Goal: Task Accomplishment & Management: Manage account settings

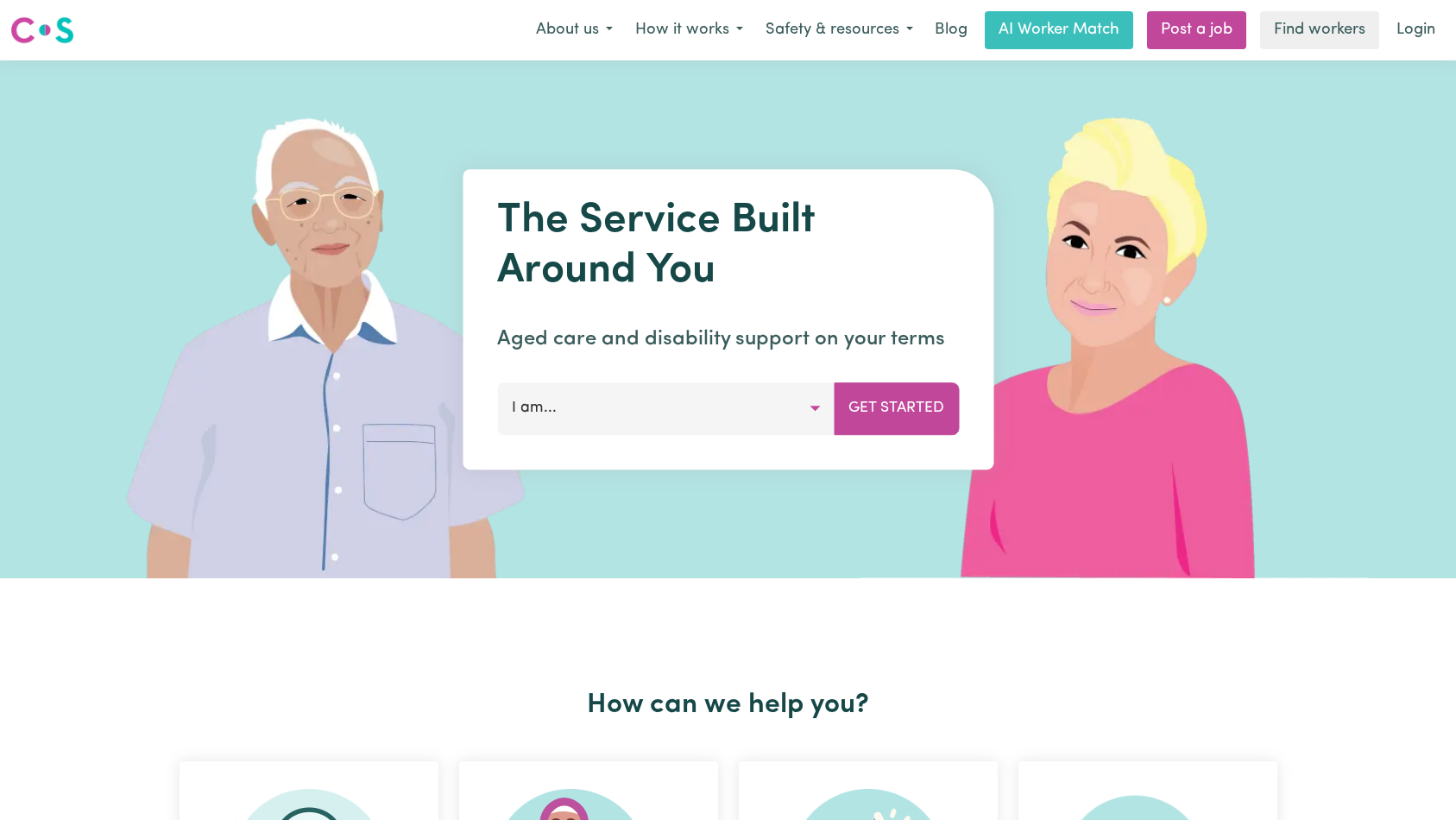
click at [1428, 30] on link "Login" at bounding box center [1416, 30] width 60 height 38
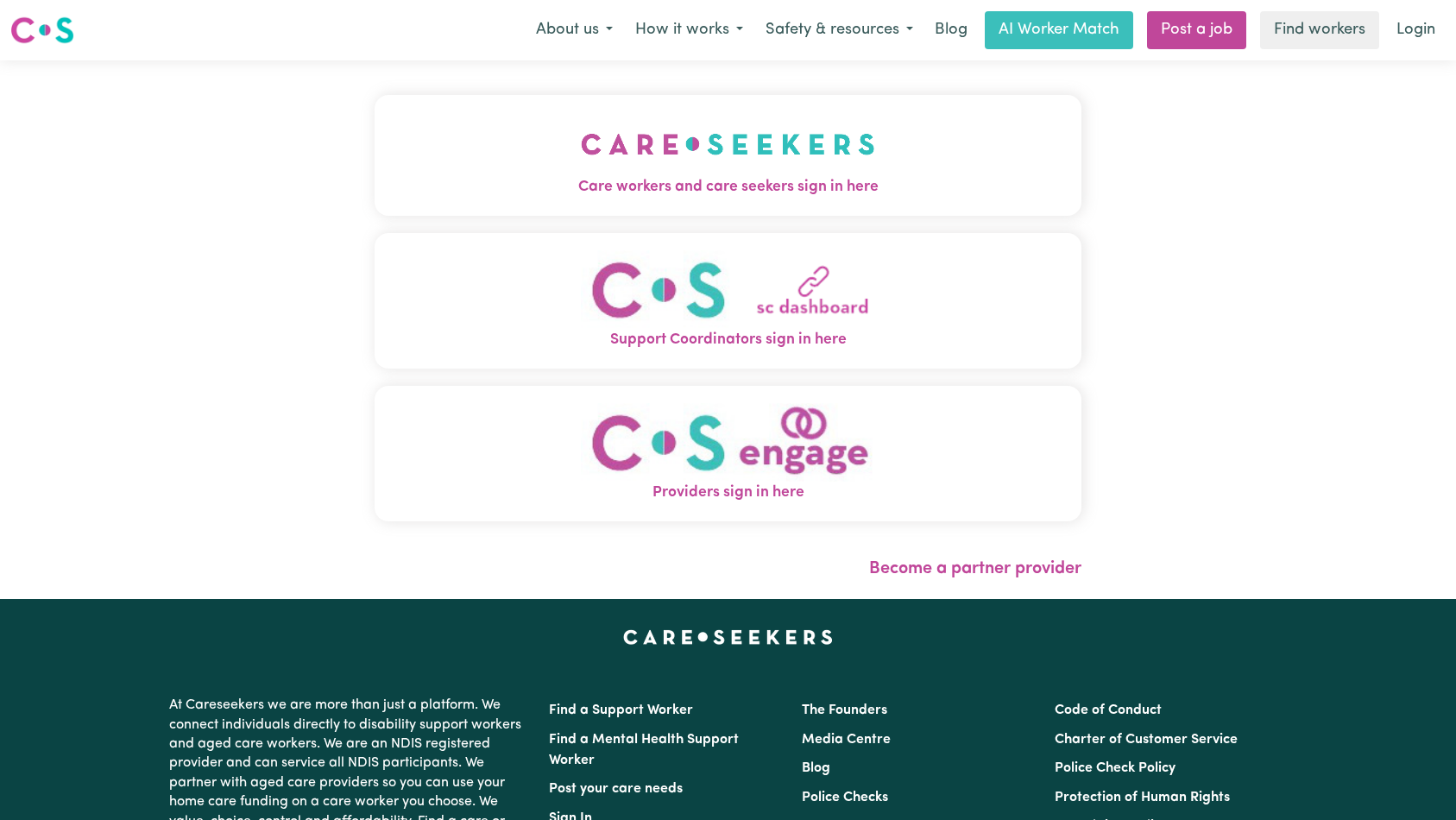
click at [446, 190] on span "Care workers and care seekers sign in here" at bounding box center [729, 187] width 708 height 23
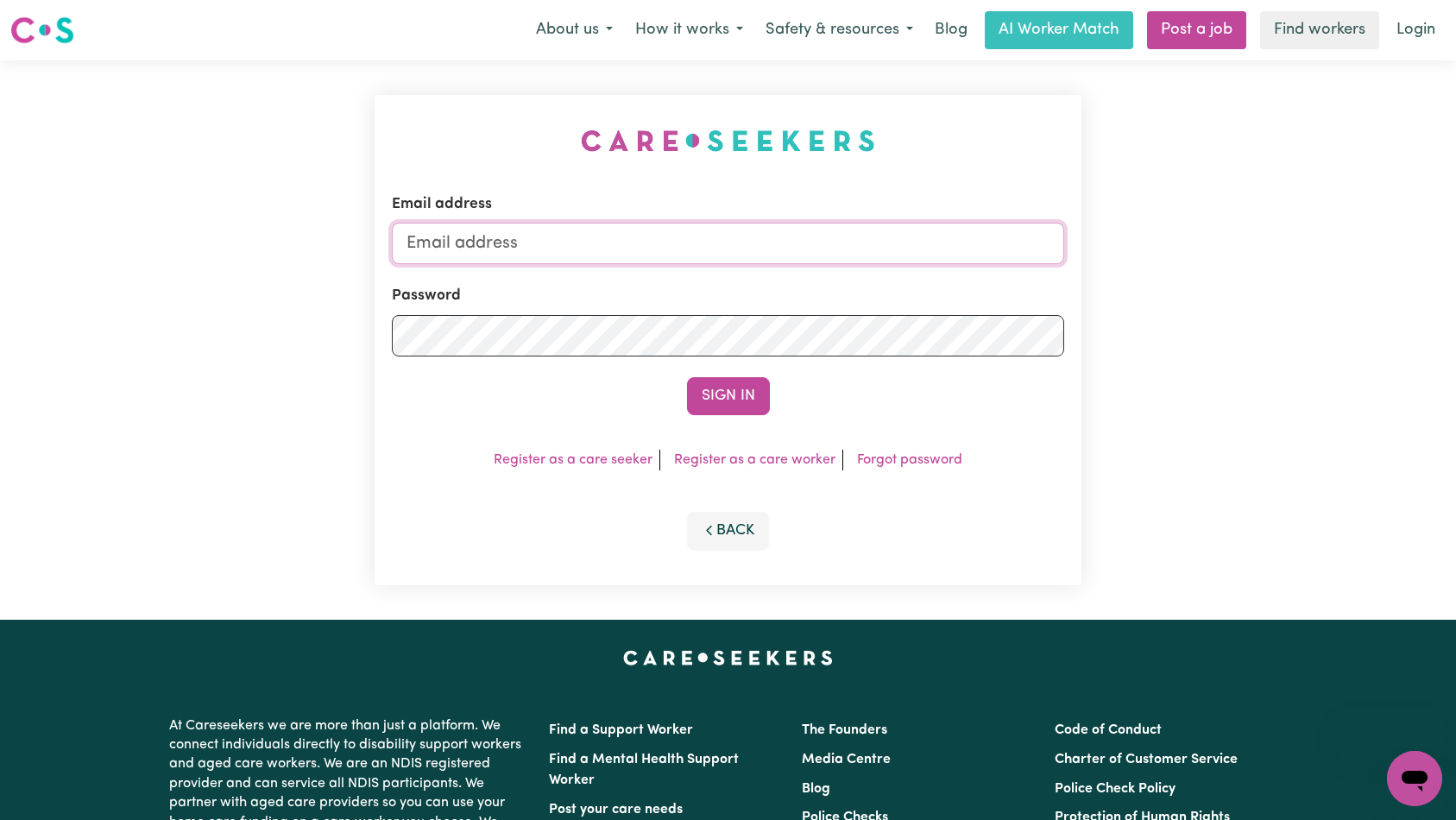
click at [756, 259] on input "Email address" at bounding box center [728, 244] width 673 height 42
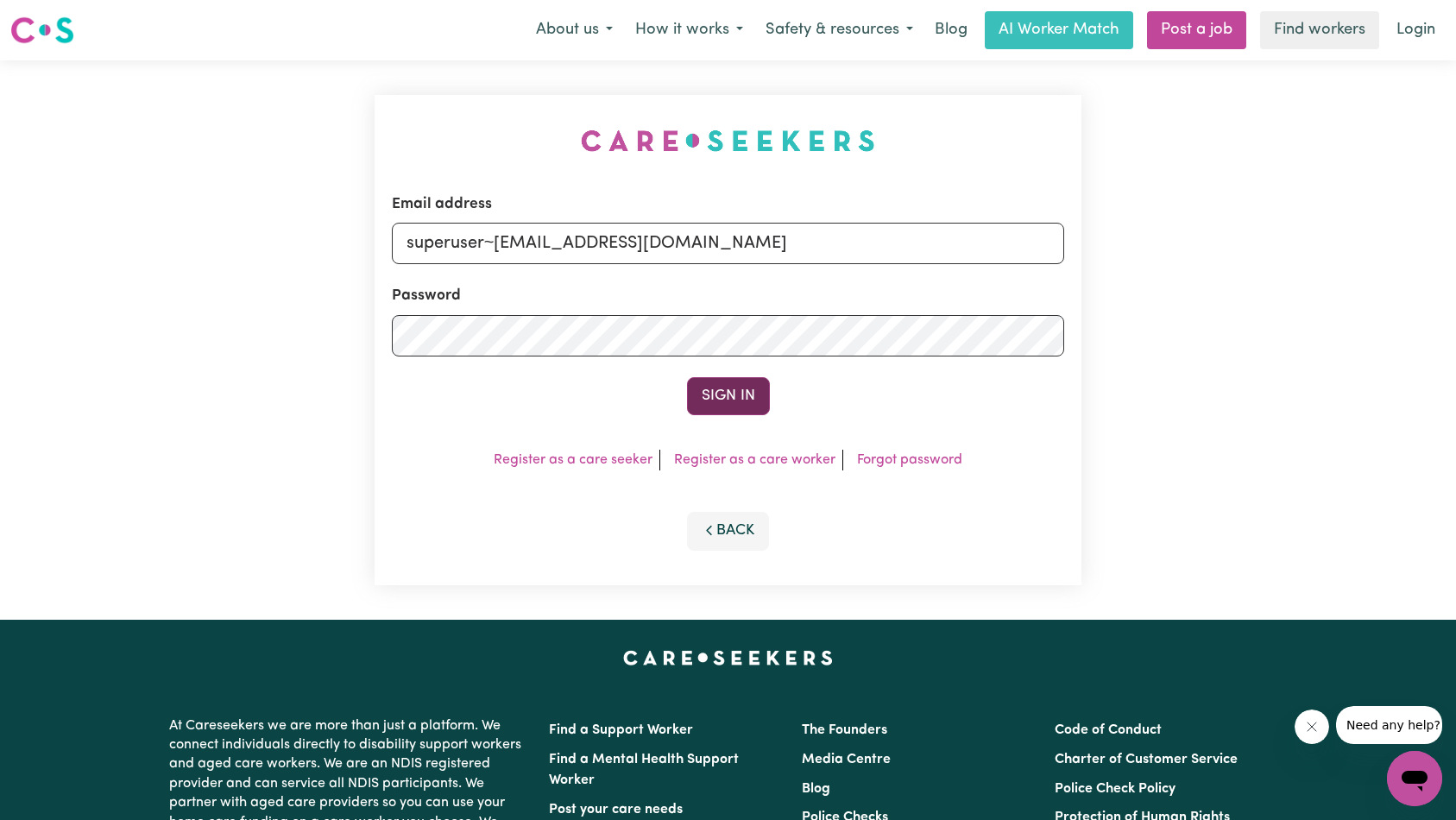
type input "superuser~[EMAIL_ADDRESS][DOMAIN_NAME]"
click at [714, 389] on button "Sign In" at bounding box center [728, 396] width 83 height 38
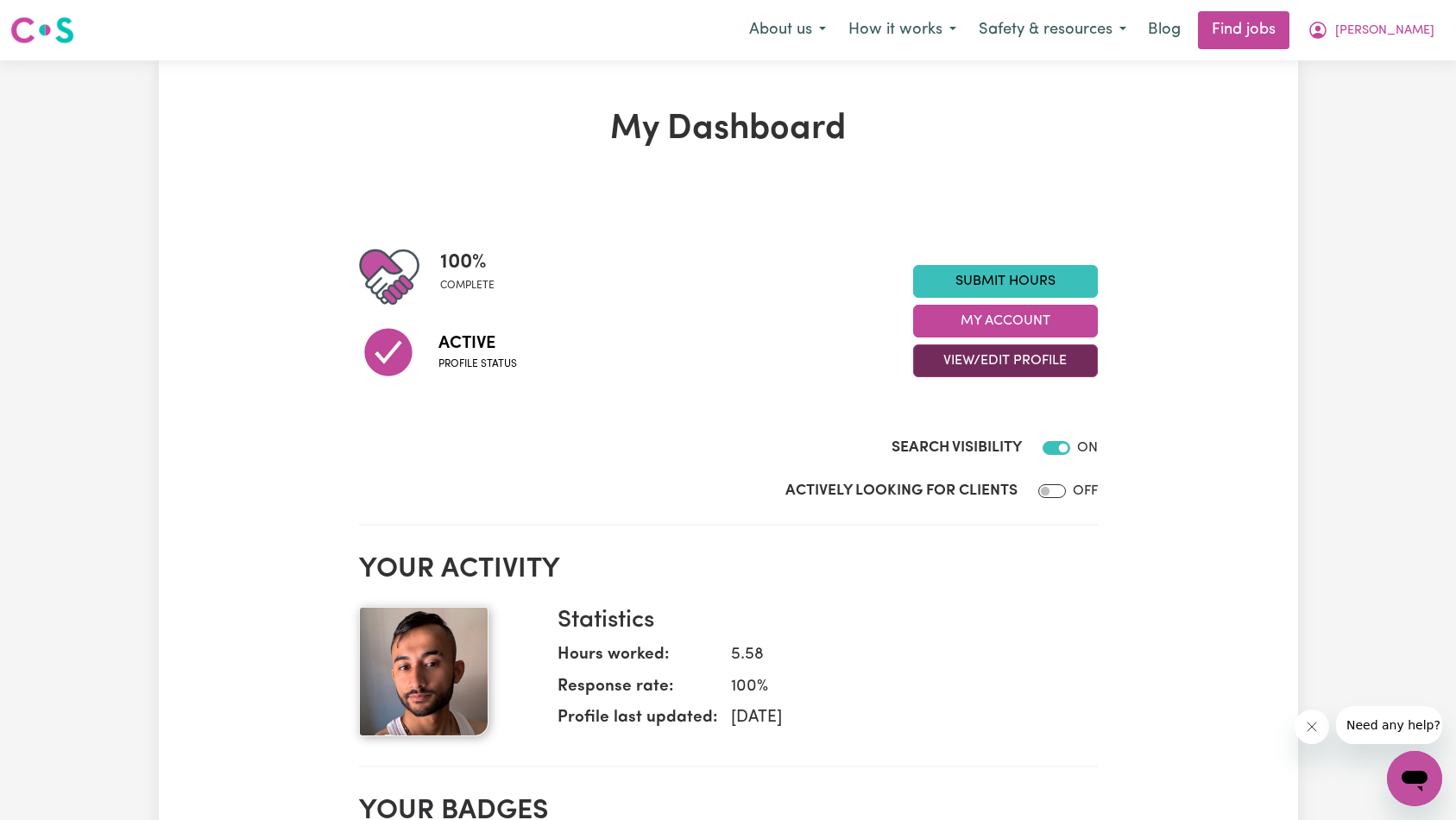
click at [986, 354] on button "View/Edit Profile" at bounding box center [1005, 360] width 185 height 33
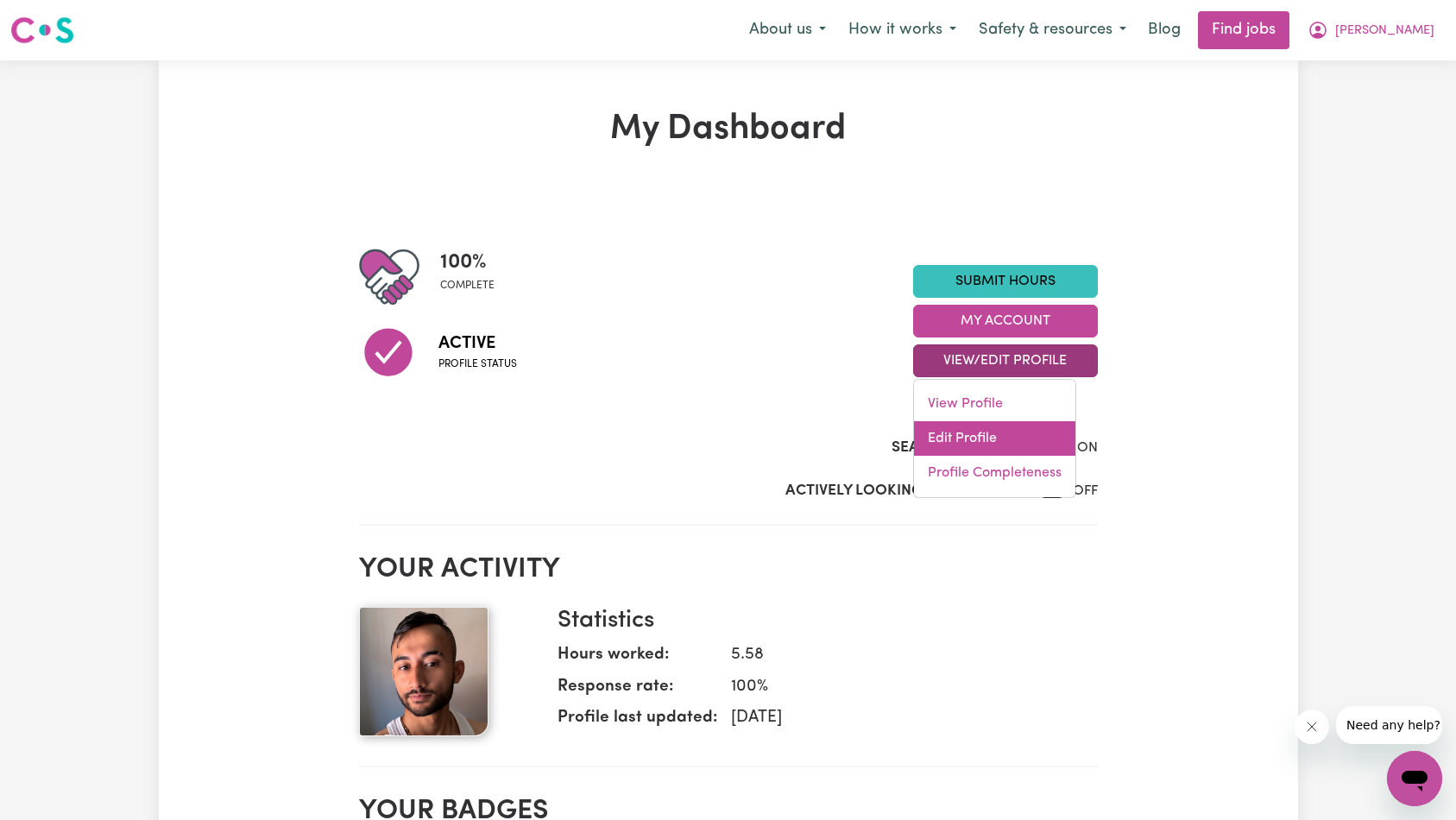
click at [1007, 441] on link "Edit Profile" at bounding box center [995, 438] width 161 height 35
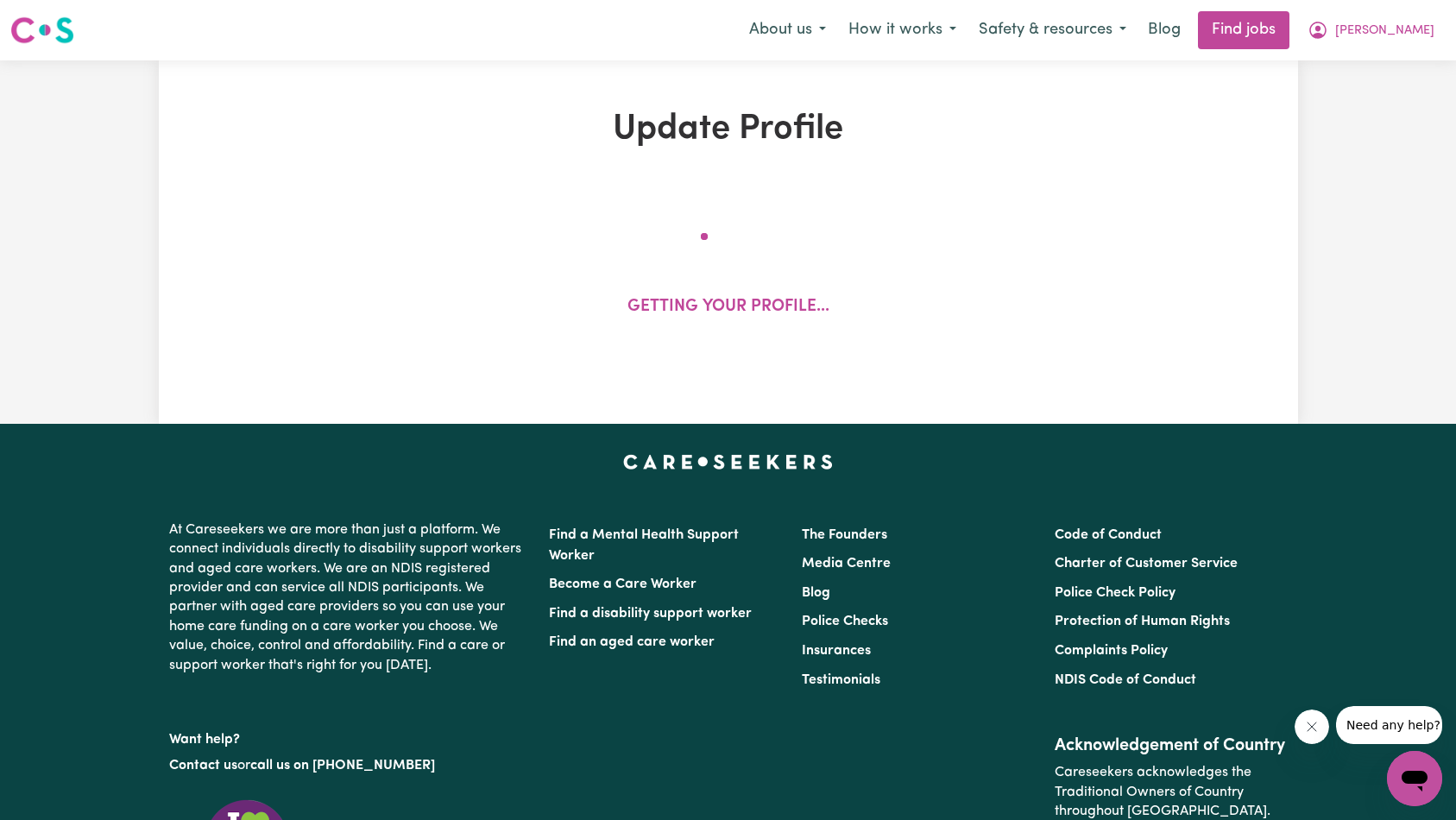
select select "[DEMOGRAPHIC_DATA]"
select select "[DEMOGRAPHIC_DATA] Work Visa"
select select "Studying a healthcare related degree or qualification"
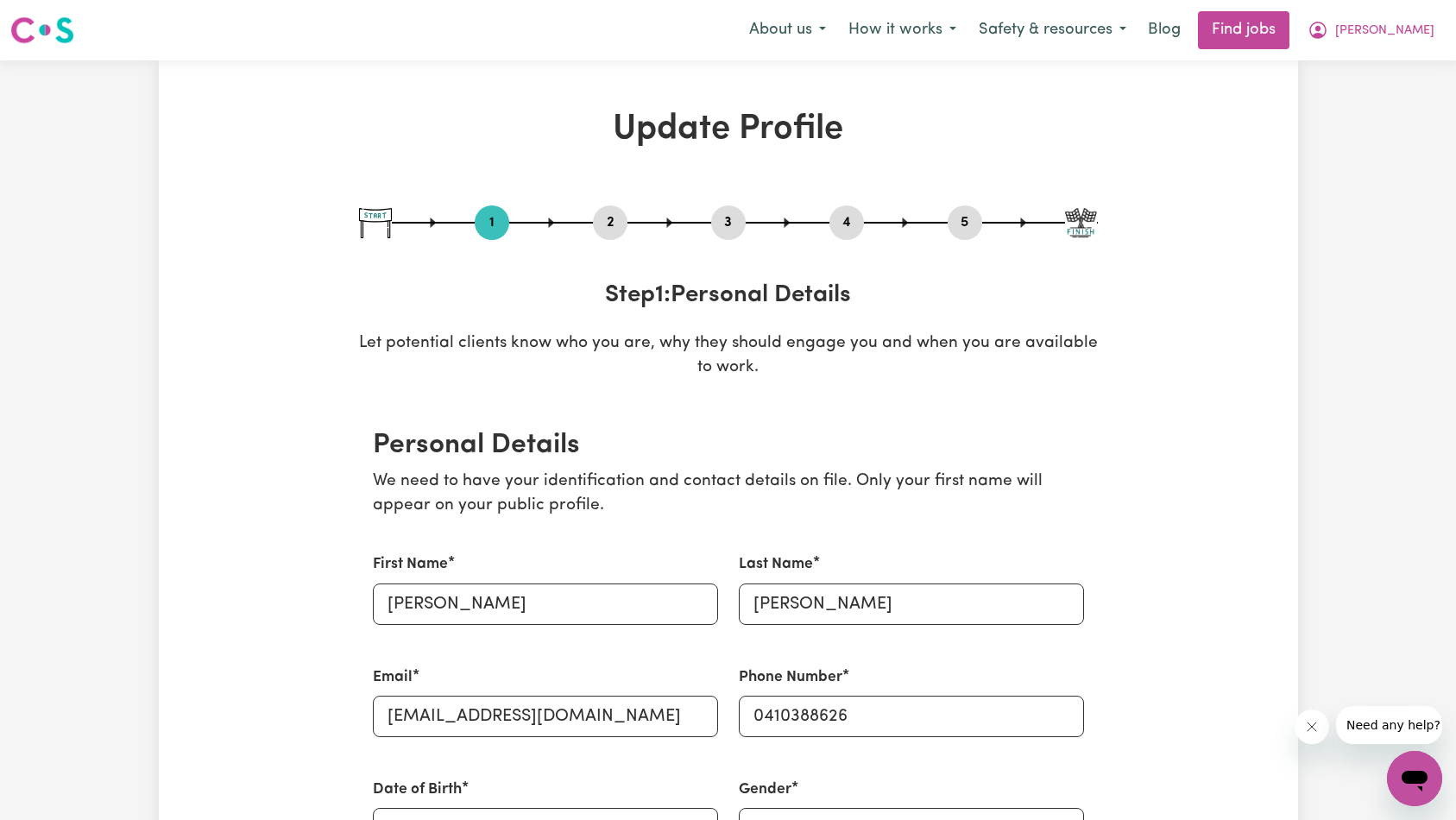
drag, startPoint x: 607, startPoint y: 219, endPoint x: 616, endPoint y: 227, distance: 12.0
click at [607, 219] on button "2" at bounding box center [610, 223] width 35 height 23
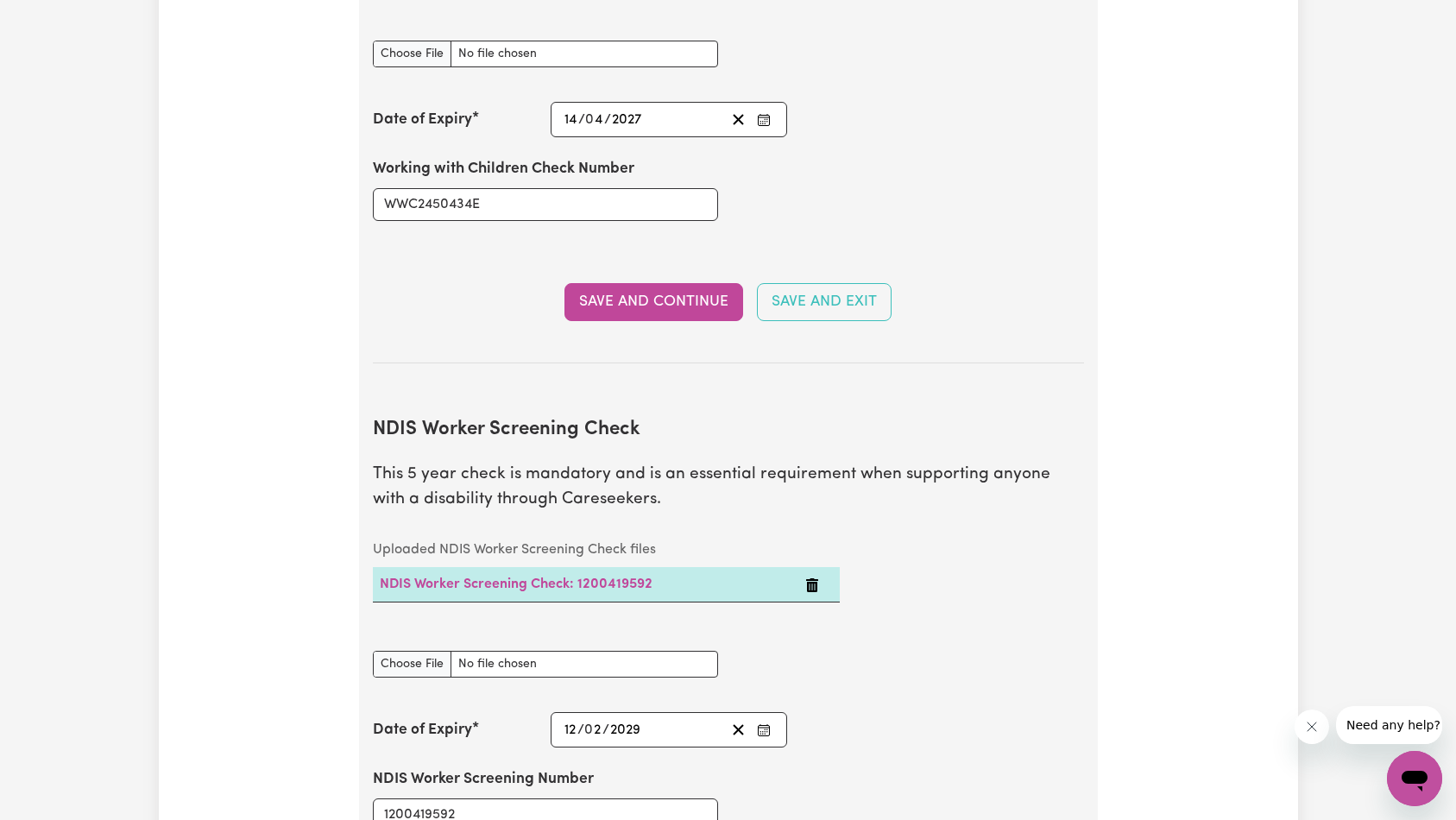
scroll to position [2098, 0]
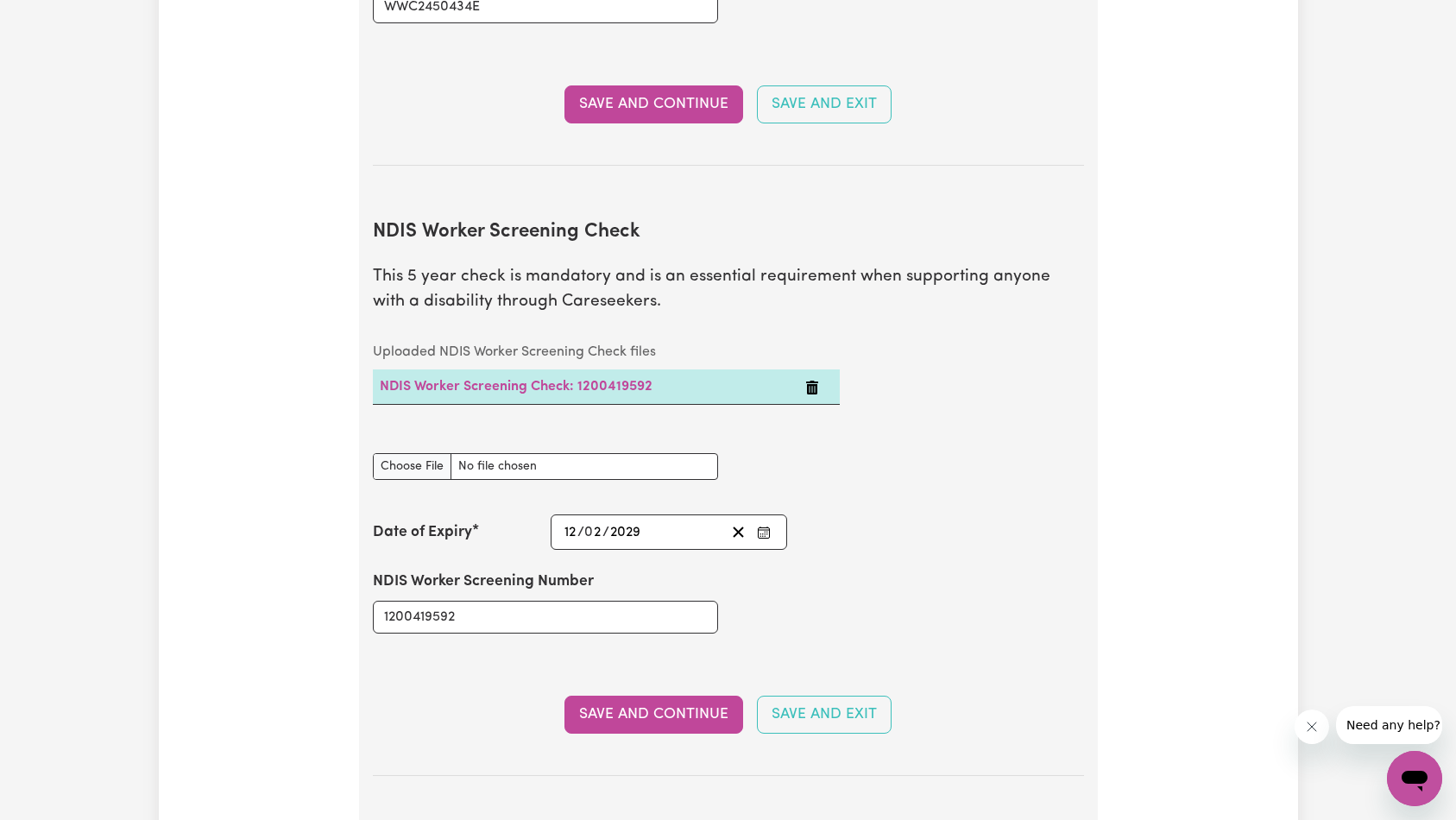
click at [984, 340] on div "Uploaded NDIS Worker Screening Check files NDIS Worker Screening Check: 1200419…" at bounding box center [729, 384] width 732 height 97
